Goal: Navigation & Orientation: Find specific page/section

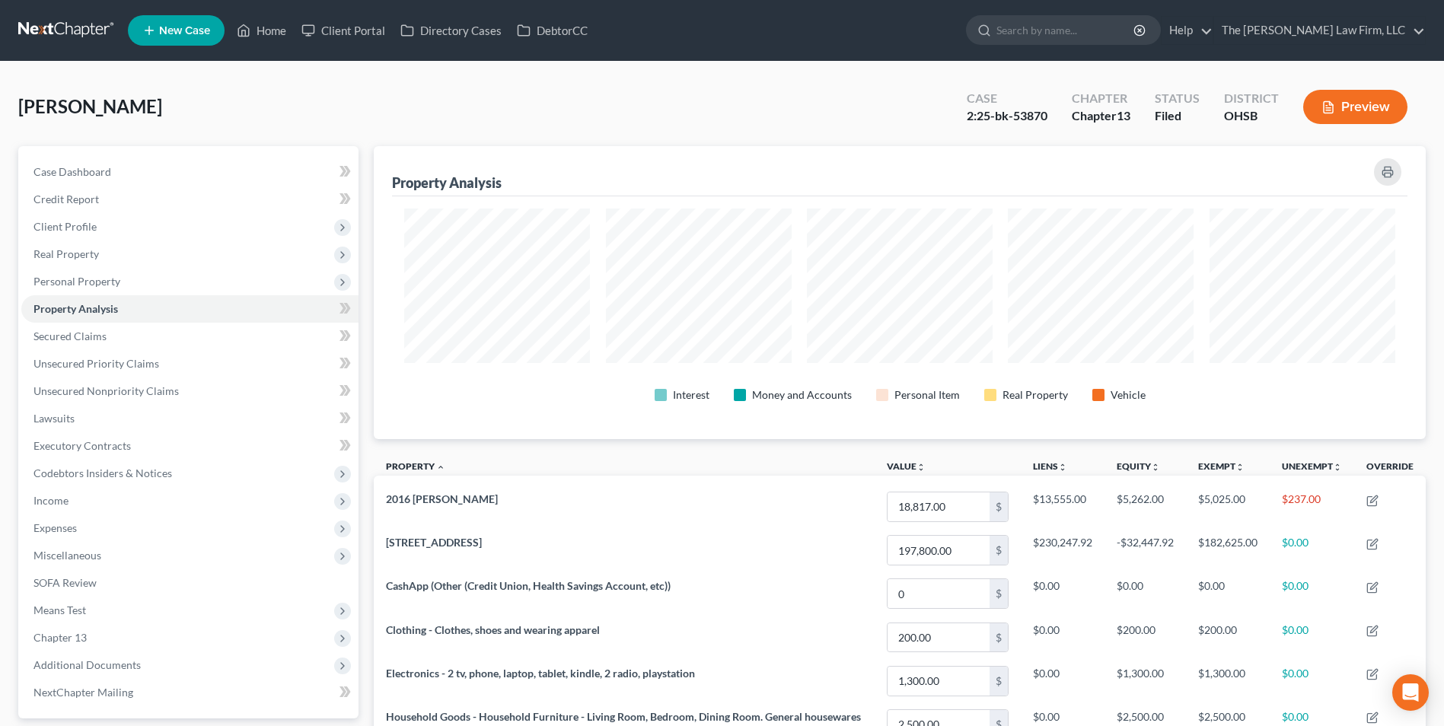
click at [43, 17] on link at bounding box center [66, 30] width 97 height 27
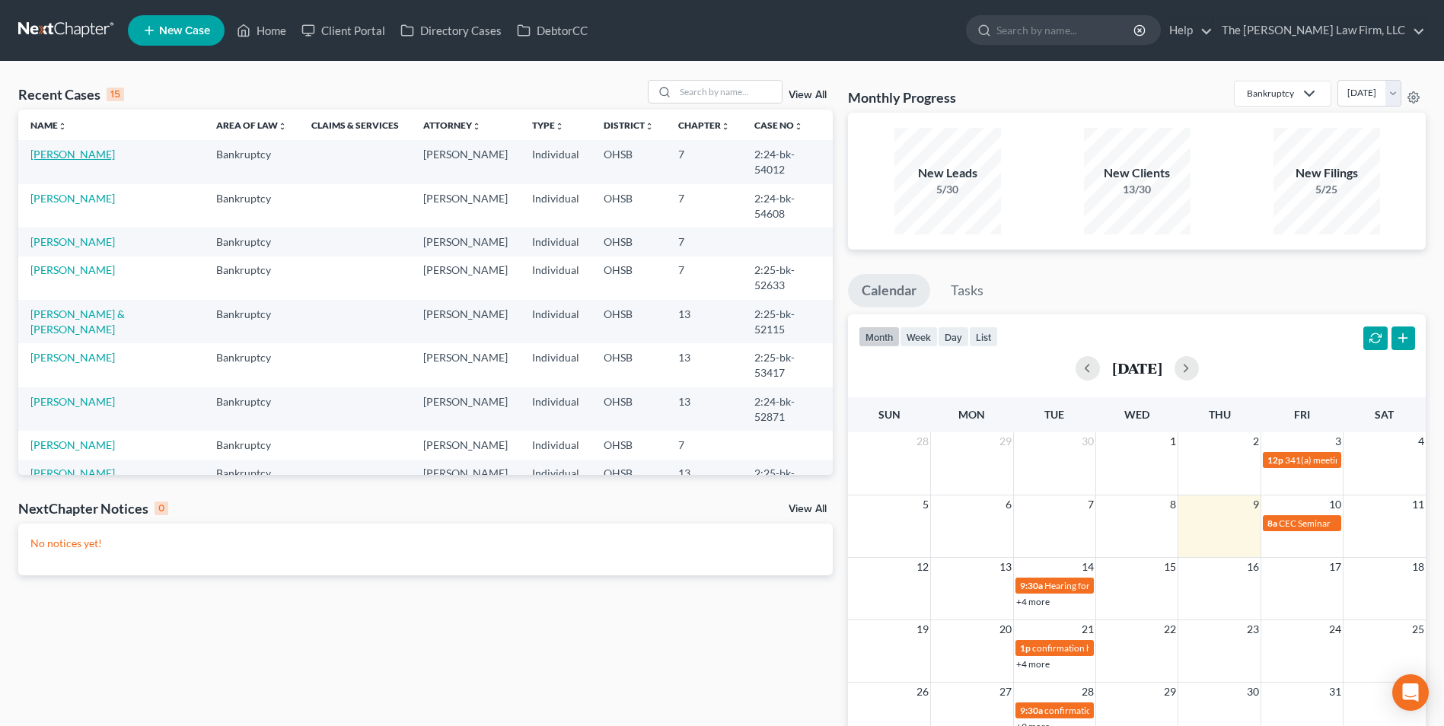
click at [64, 154] on link "Shaver, Tracie" at bounding box center [72, 154] width 84 height 13
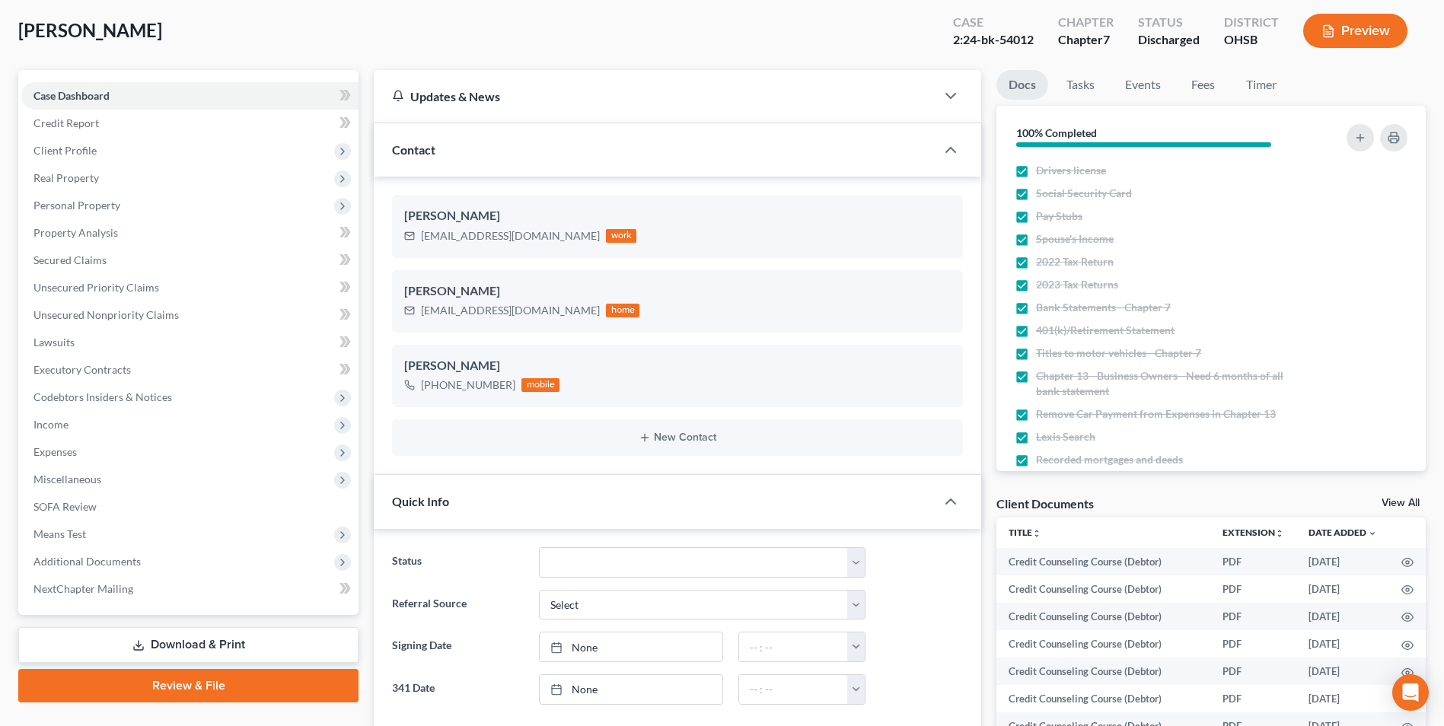
scroll to position [451, 0]
click at [179, 260] on link "Secured Claims" at bounding box center [189, 260] width 337 height 27
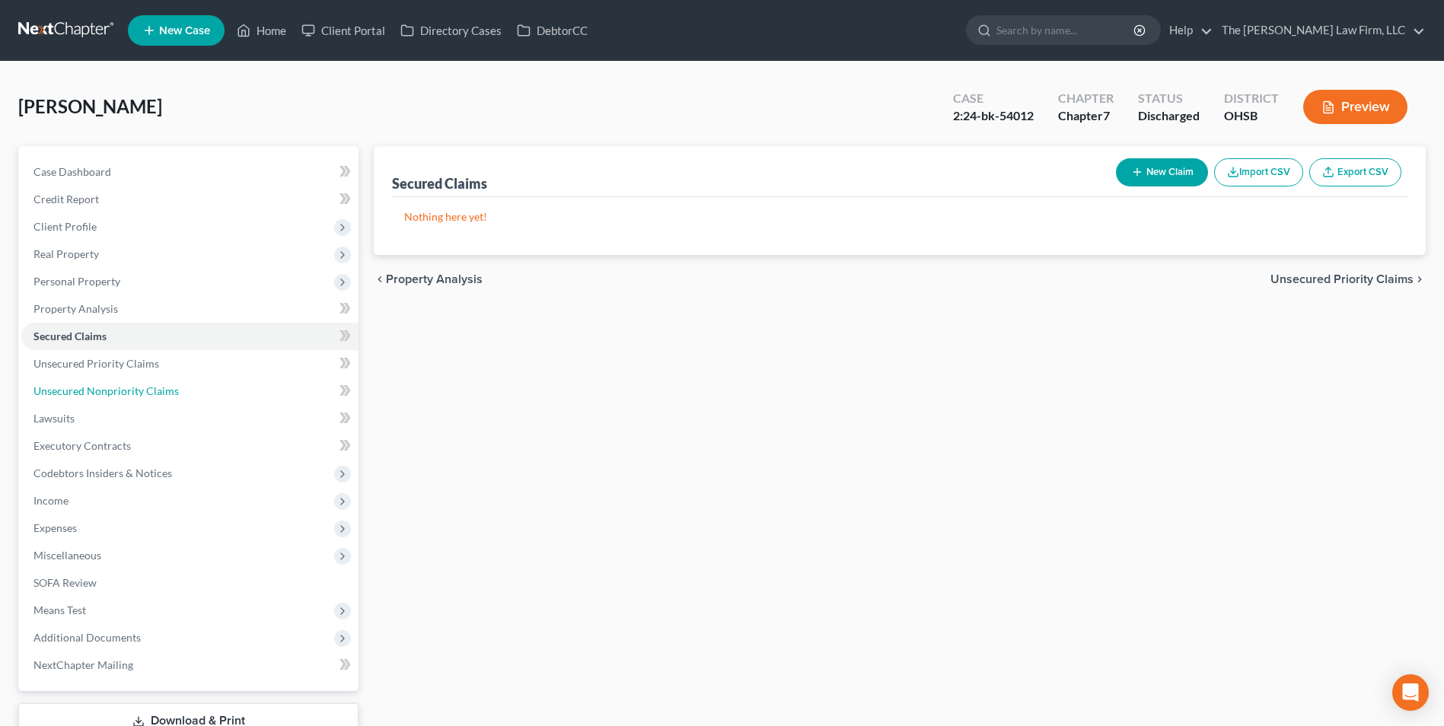
click at [158, 392] on span "Unsecured Nonpriority Claims" at bounding box center [105, 390] width 145 height 13
